Goal: Task Accomplishment & Management: Manage account settings

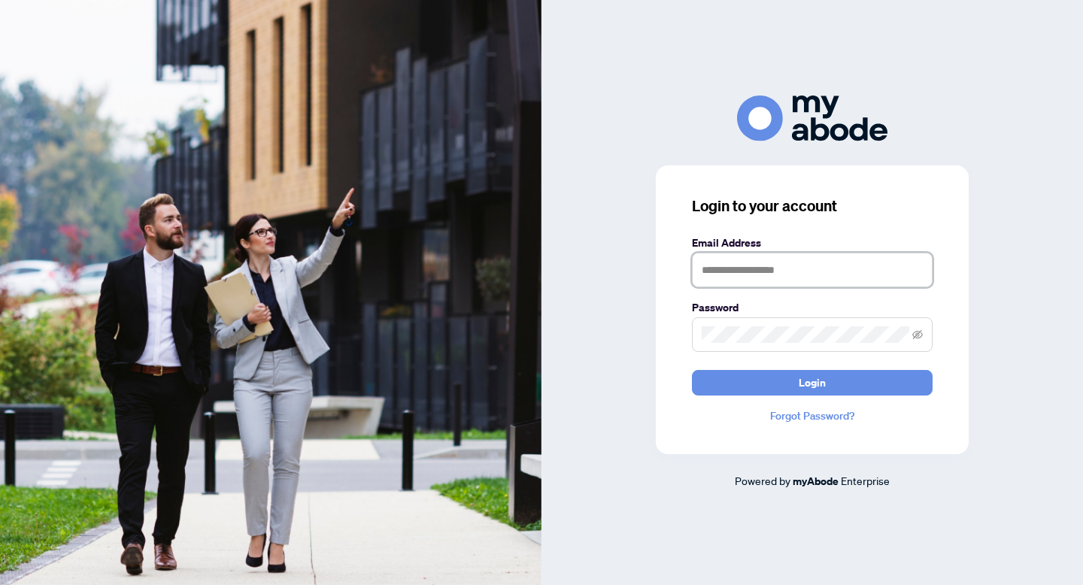
click at [741, 271] on input "text" at bounding box center [812, 270] width 241 height 35
type input "**********"
click at [692, 370] on button "Login" at bounding box center [812, 383] width 241 height 26
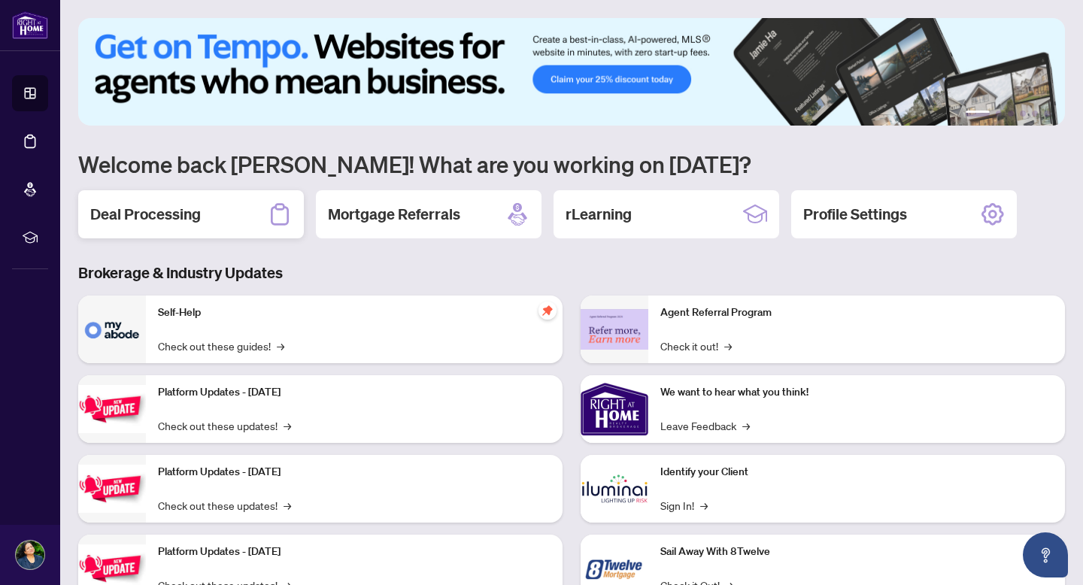
click at [189, 216] on h2 "Deal Processing" at bounding box center [145, 214] width 111 height 21
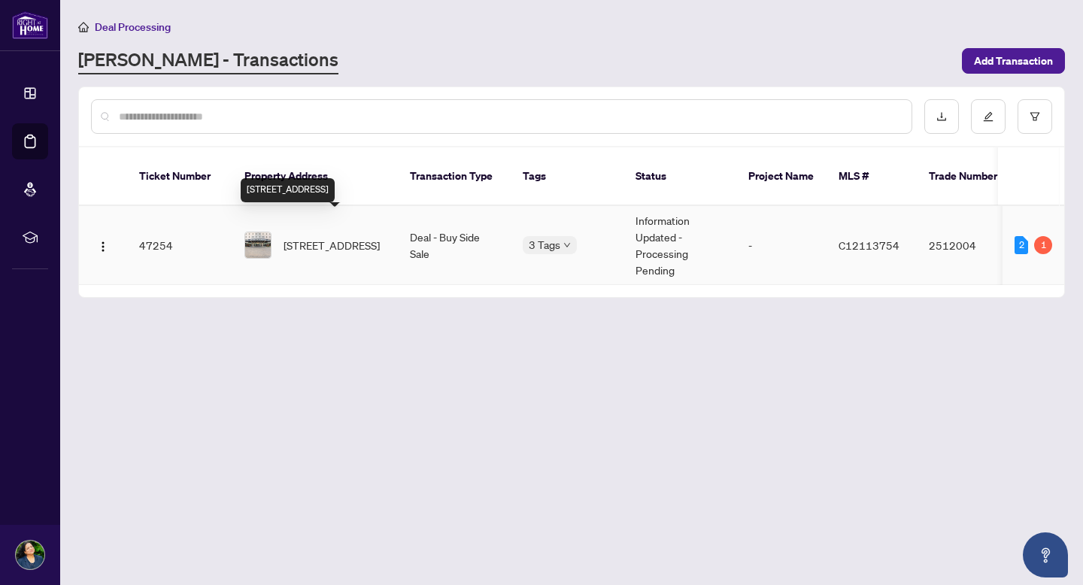
click at [284, 237] on span "[STREET_ADDRESS]" at bounding box center [332, 245] width 96 height 17
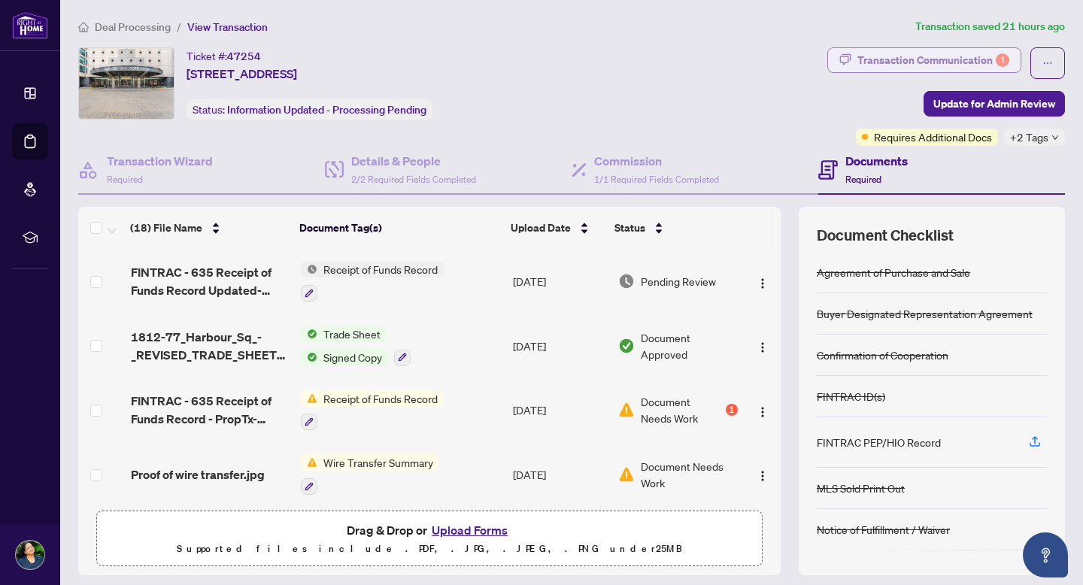
click at [906, 56] on div "Transaction Communication 1" at bounding box center [933, 60] width 152 height 24
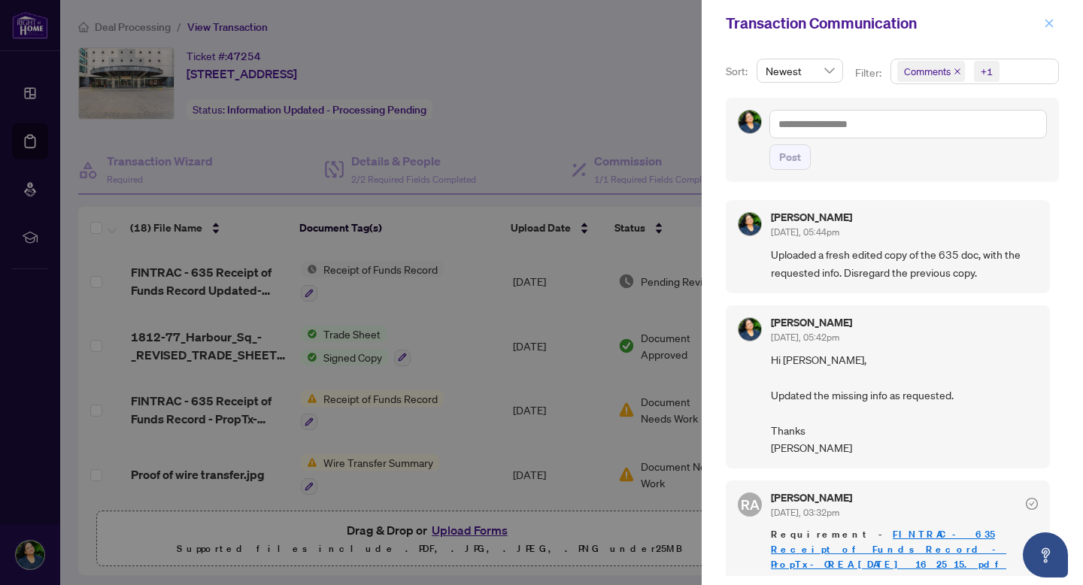
click at [1046, 27] on icon "close" at bounding box center [1049, 23] width 11 height 11
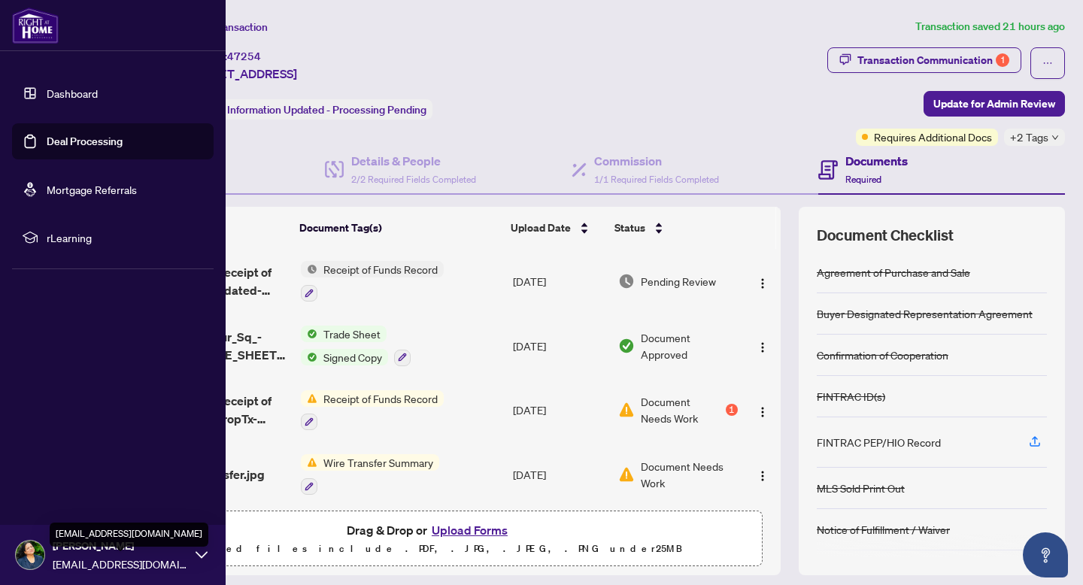
click at [69, 557] on span "[EMAIL_ADDRESS][DOMAIN_NAME]" at bounding box center [120, 564] width 135 height 17
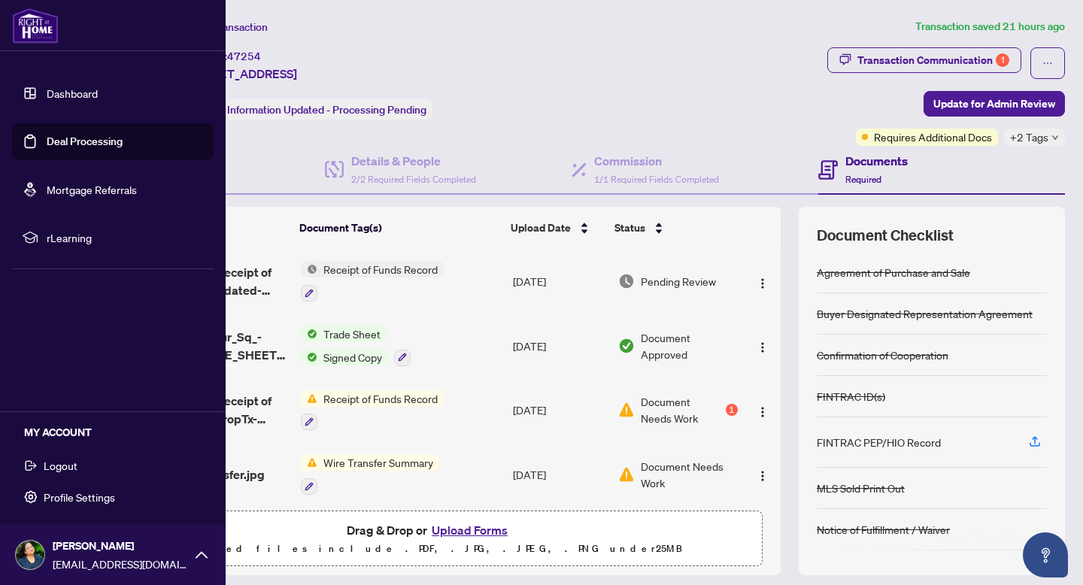
click at [53, 460] on span "Logout" at bounding box center [61, 465] width 34 height 24
